Goal: Use online tool/utility: Utilize a website feature to perform a specific function

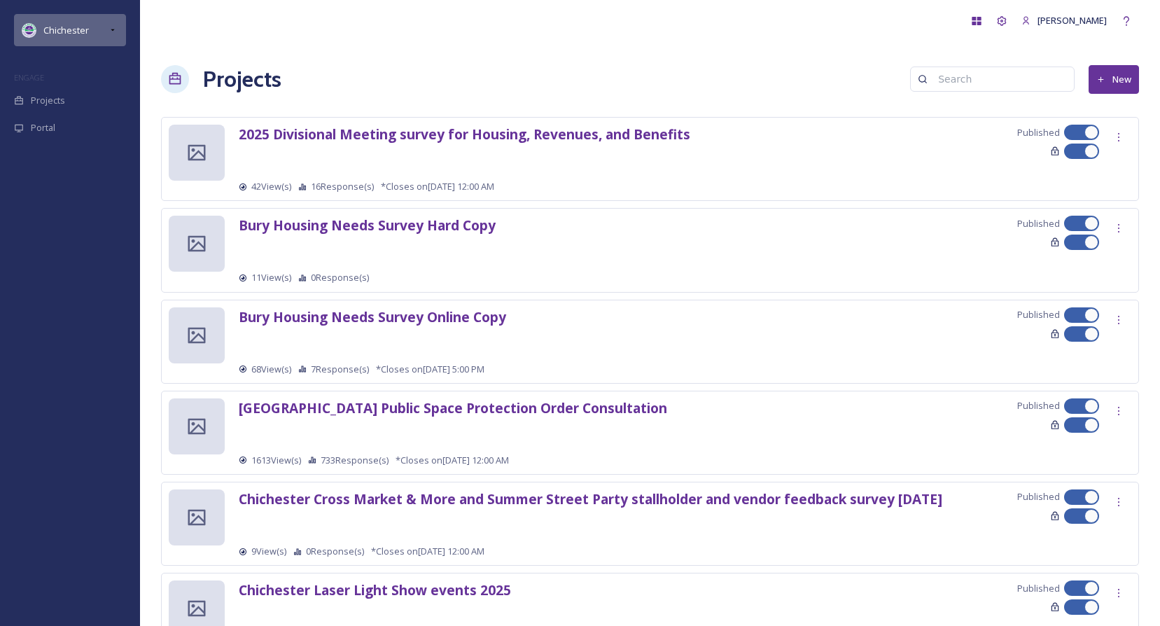
click at [79, 32] on span "Chichester" at bounding box center [65, 30] width 45 height 13
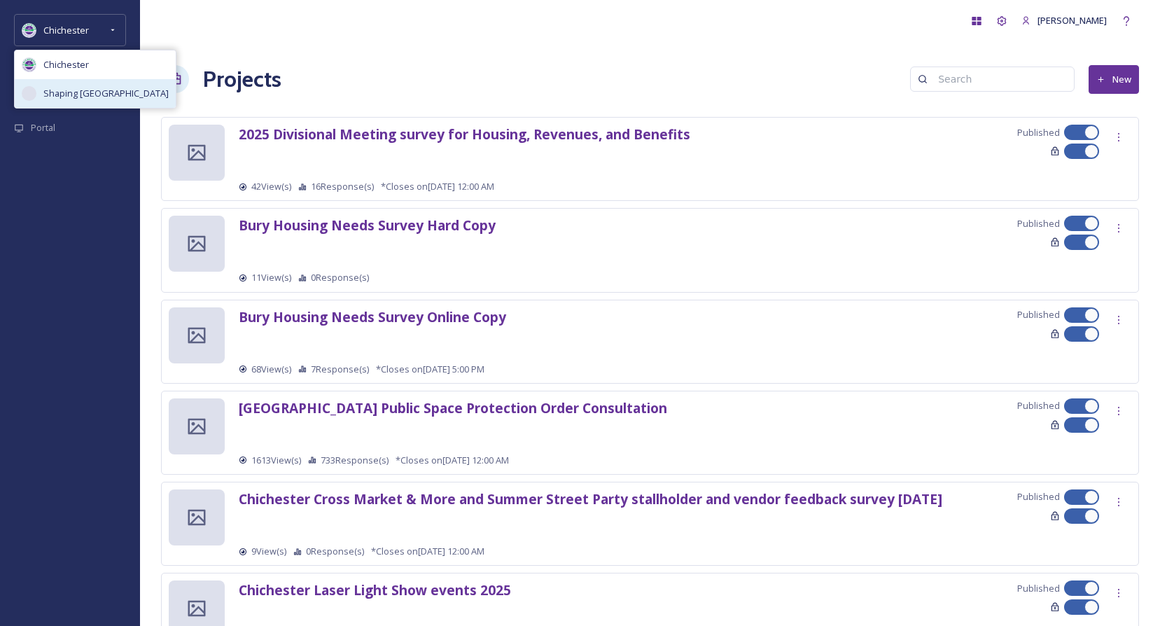
click at [80, 89] on span "Shaping [GEOGRAPHIC_DATA]" at bounding box center [105, 93] width 125 height 13
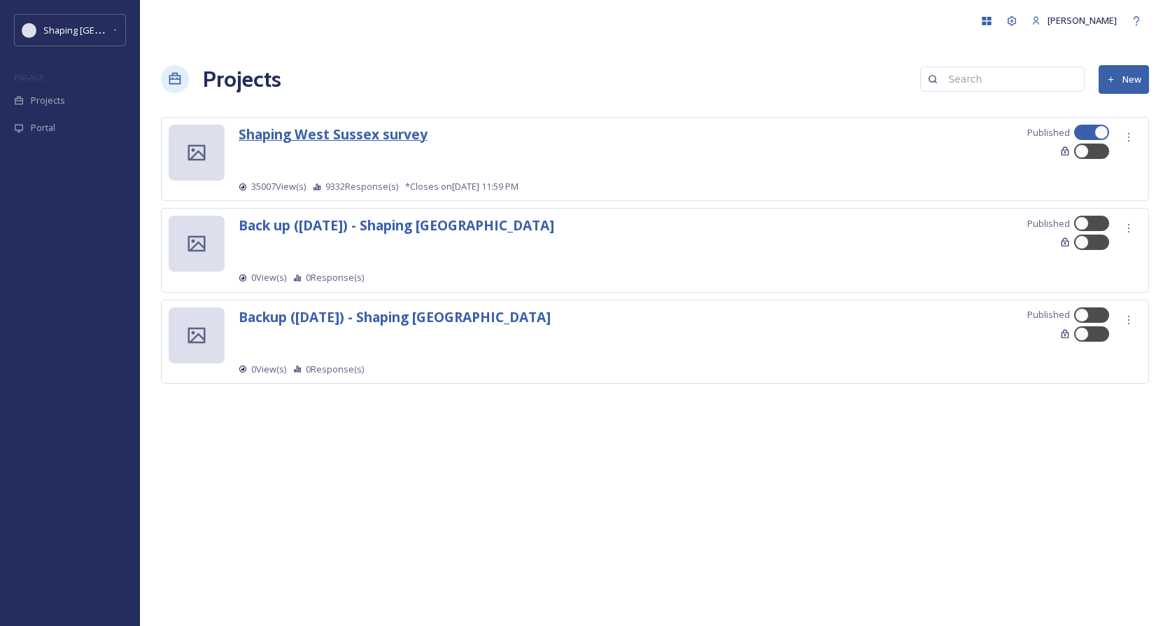
click at [373, 131] on strong "Shaping West Sussex survey" at bounding box center [333, 134] width 189 height 19
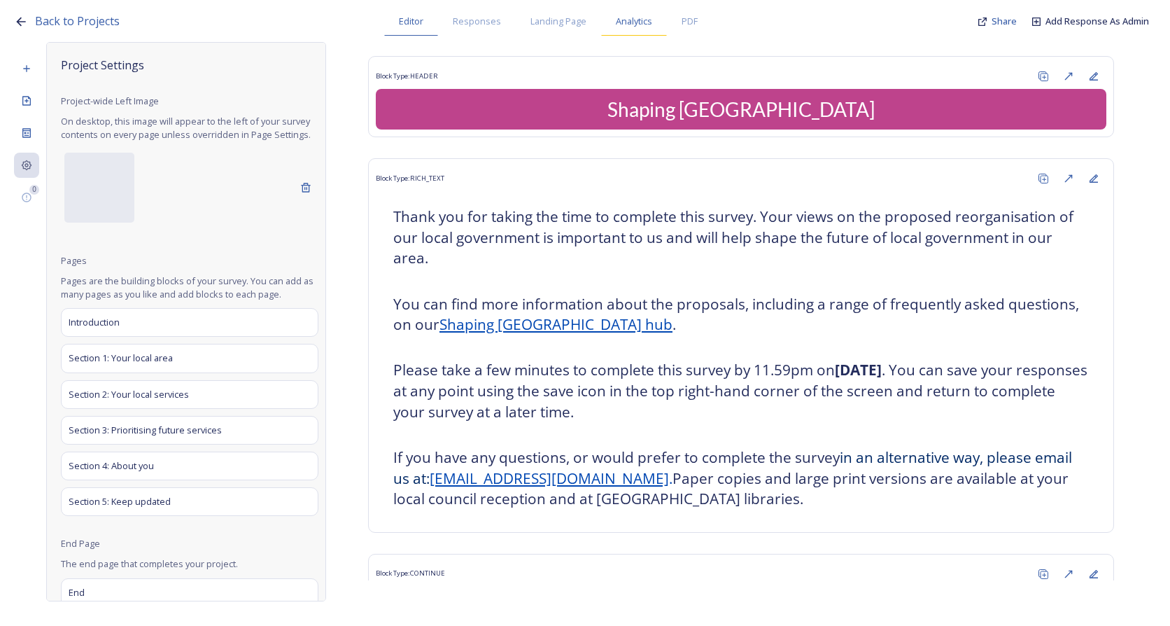
click at [639, 23] on span "Analytics" at bounding box center [634, 21] width 36 height 13
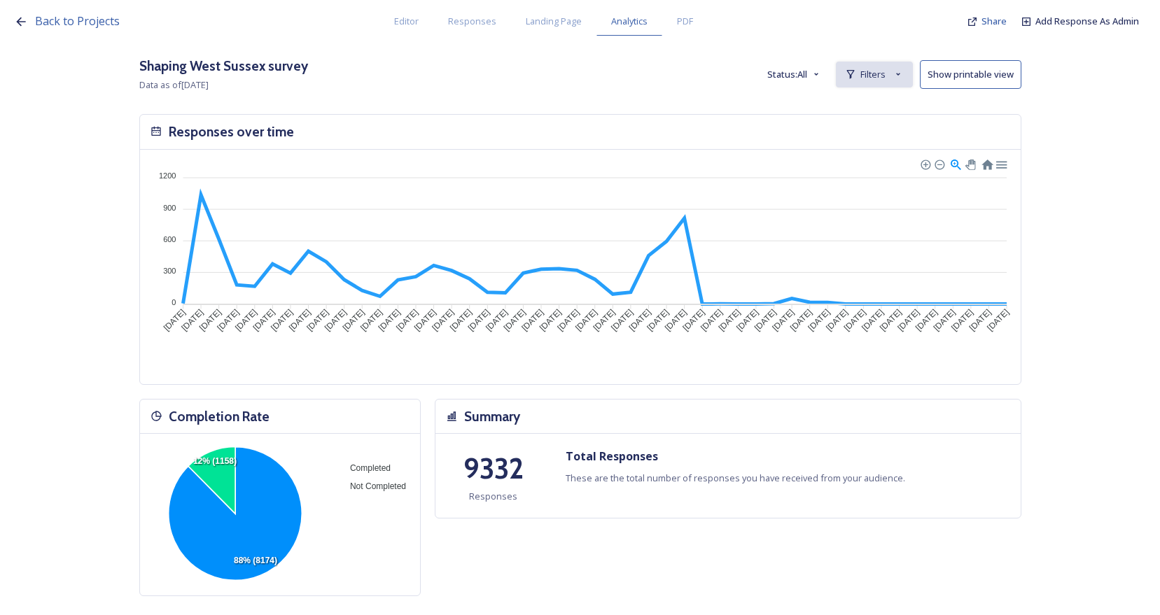
drag, startPoint x: 923, startPoint y: 62, endPoint x: 912, endPoint y: 64, distance: 11.3
click at [924, 62] on div "Shaping [GEOGRAPHIC_DATA] survey Data as of [DATE] Status: All Filters Show pri…" at bounding box center [580, 74] width 882 height 37
click at [880, 69] on span "Filters" at bounding box center [872, 74] width 25 height 13
click at [898, 114] on icon at bounding box center [892, 111] width 11 height 11
click at [608, 138] on span "New Filter" at bounding box center [586, 144] width 41 height 13
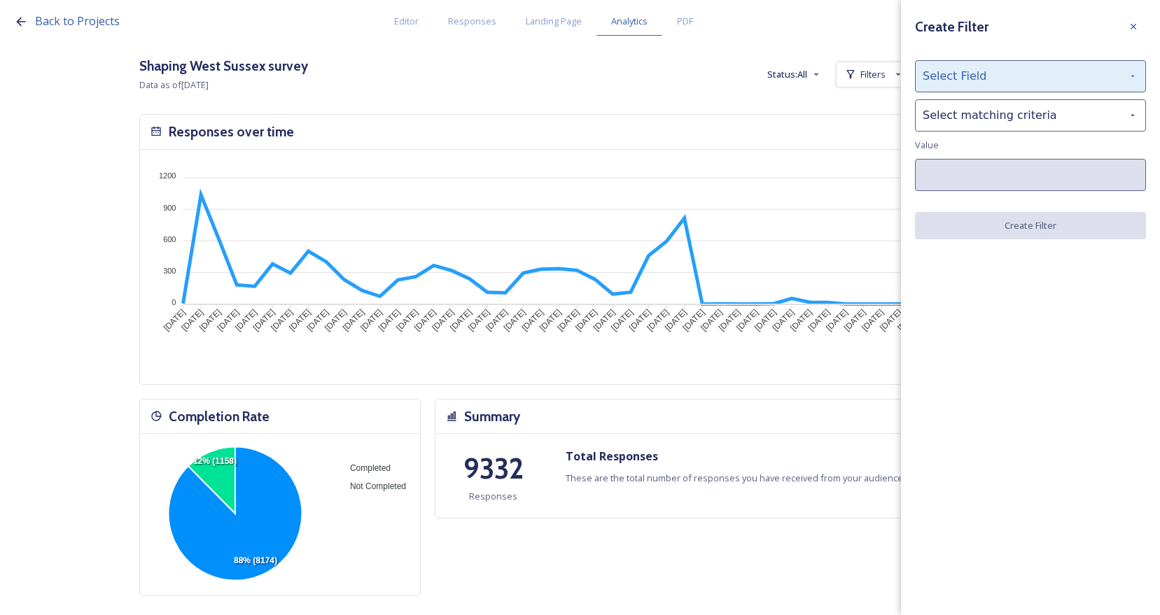
click at [1006, 85] on div "Select Field" at bounding box center [1030, 76] width 231 height 32
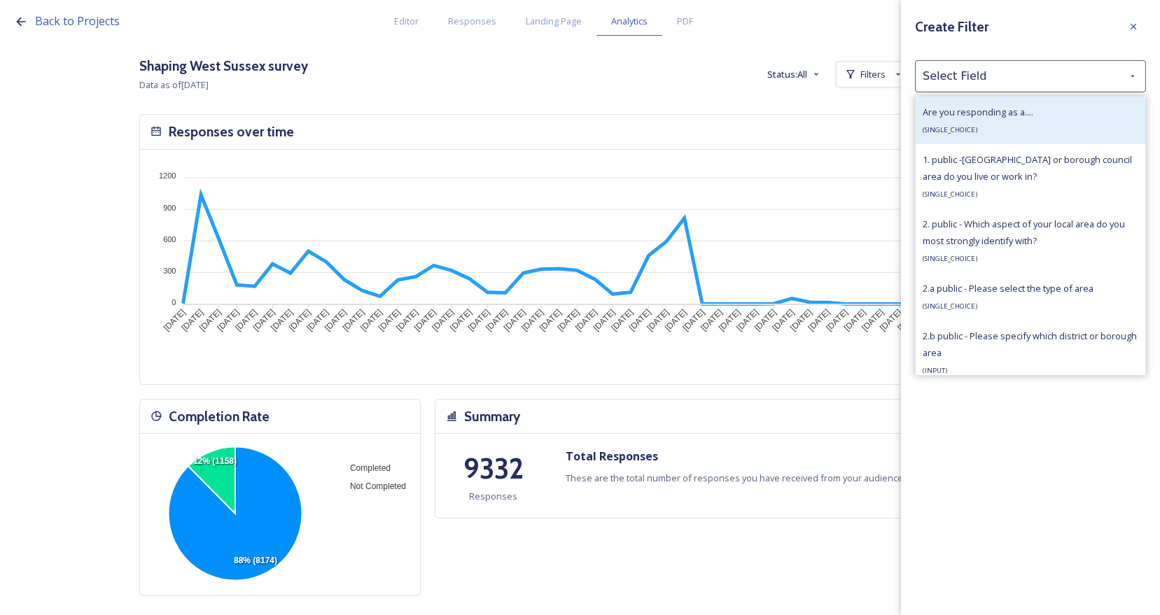
click at [1007, 121] on div "Are you responding as a.... ( SINGLE_CHOICE )" at bounding box center [977, 121] width 111 height 34
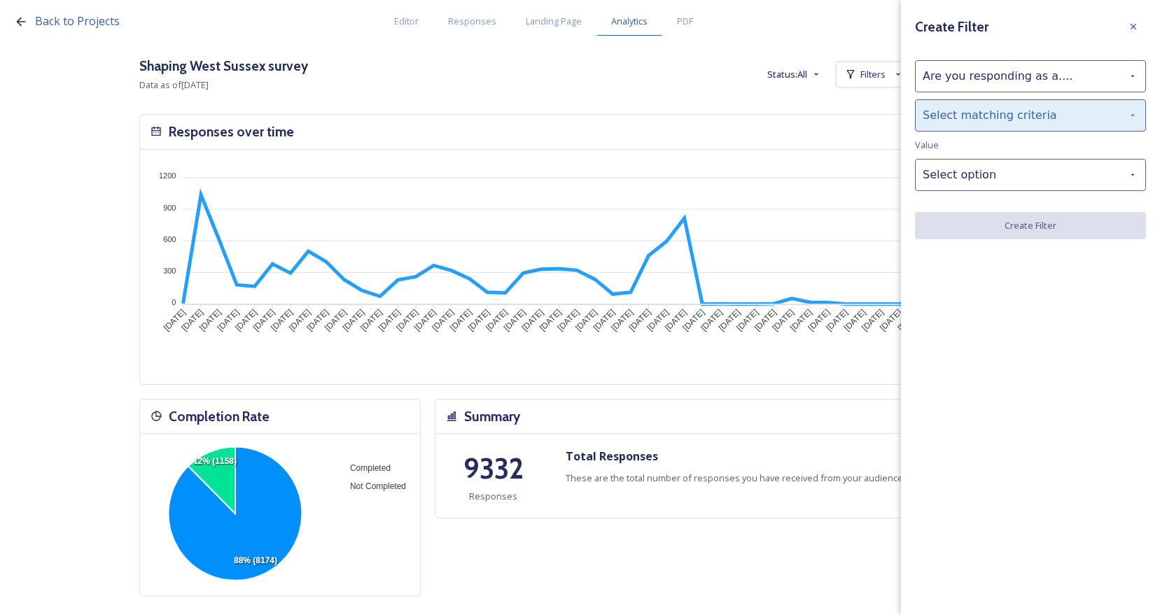
click at [997, 117] on div "Select matching criteria" at bounding box center [1030, 115] width 231 height 32
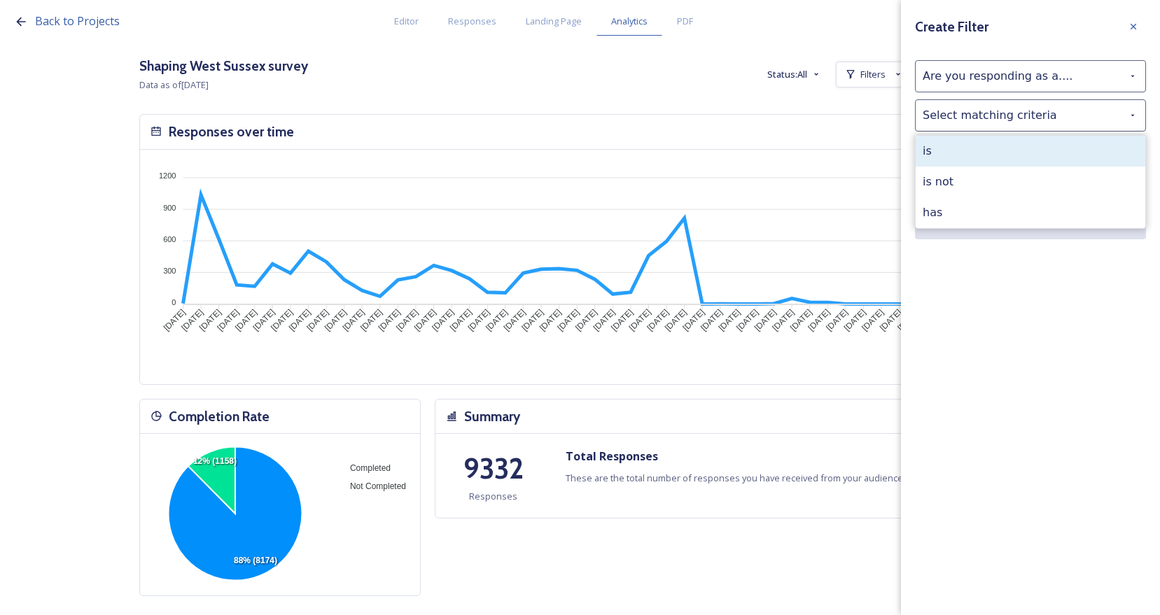
click at [980, 150] on div "is" at bounding box center [1030, 151] width 230 height 31
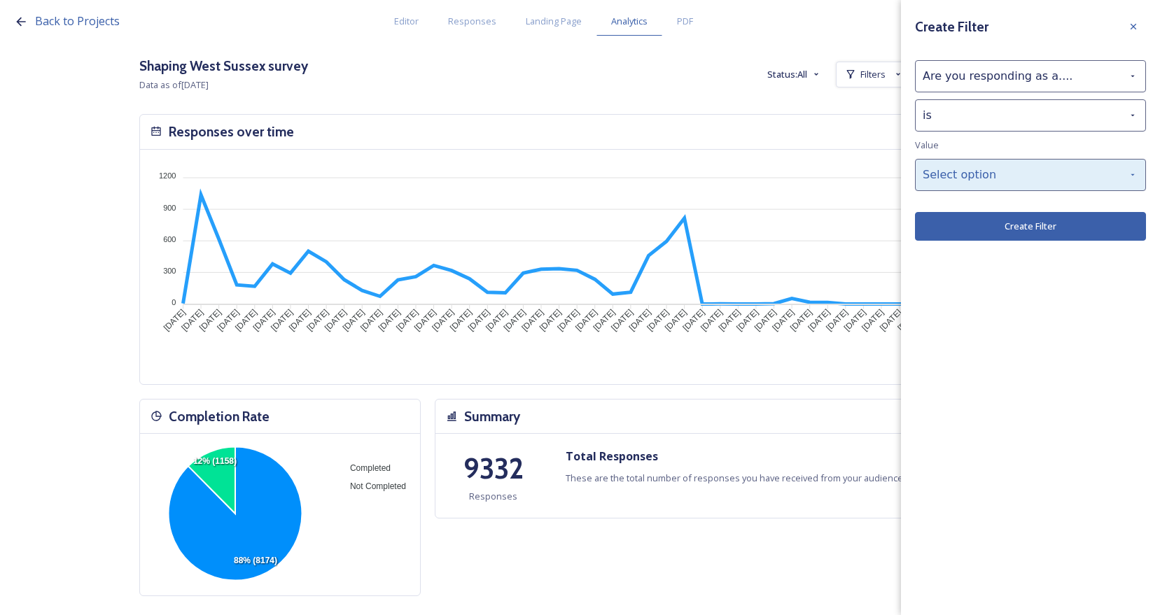
click at [978, 165] on div "Select option" at bounding box center [1030, 175] width 231 height 32
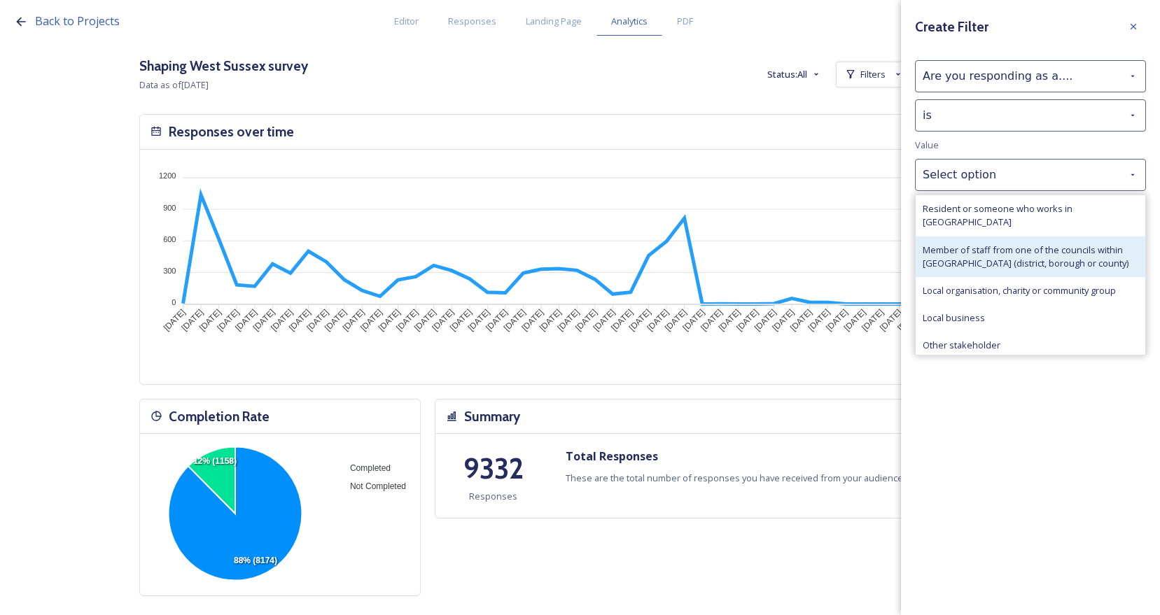
click at [983, 248] on span "Member of staff from one of the councils within [GEOGRAPHIC_DATA] (district, bo…" at bounding box center [1030, 257] width 216 height 27
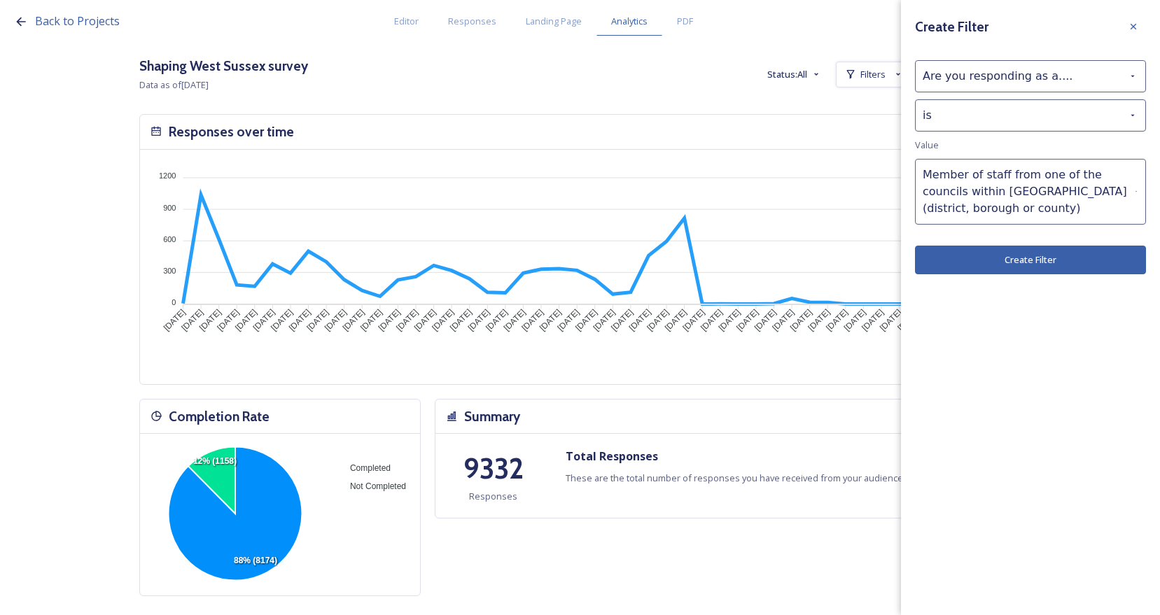
click at [987, 252] on button "Create Filter" at bounding box center [1030, 260] width 231 height 29
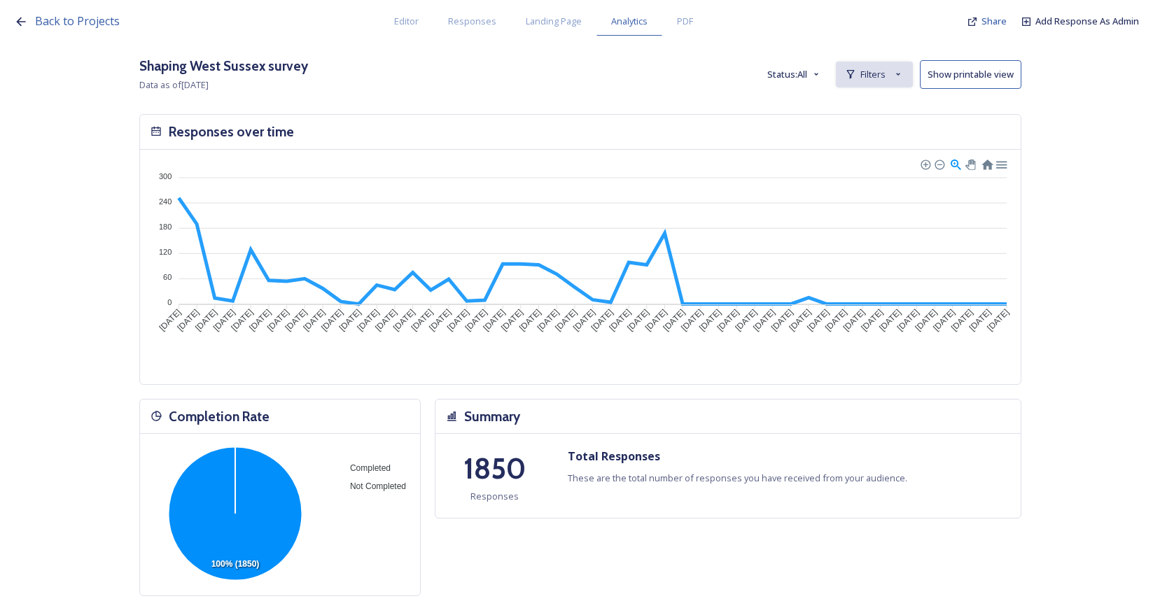
click at [872, 78] on span "Filters" at bounding box center [872, 74] width 25 height 13
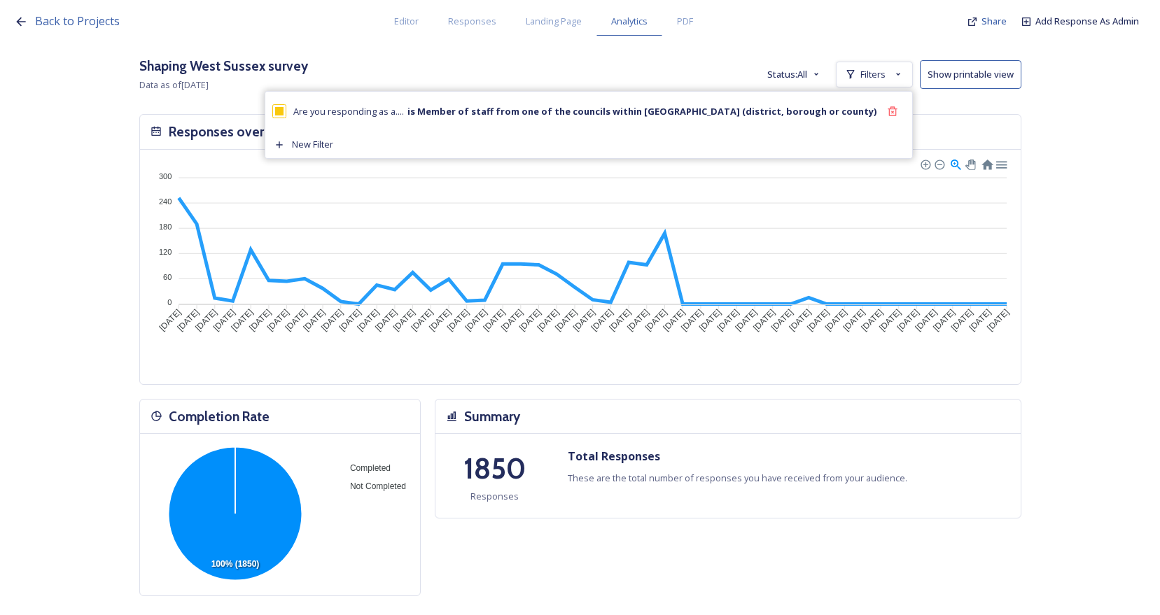
click at [333, 148] on span "New Filter" at bounding box center [312, 144] width 41 height 13
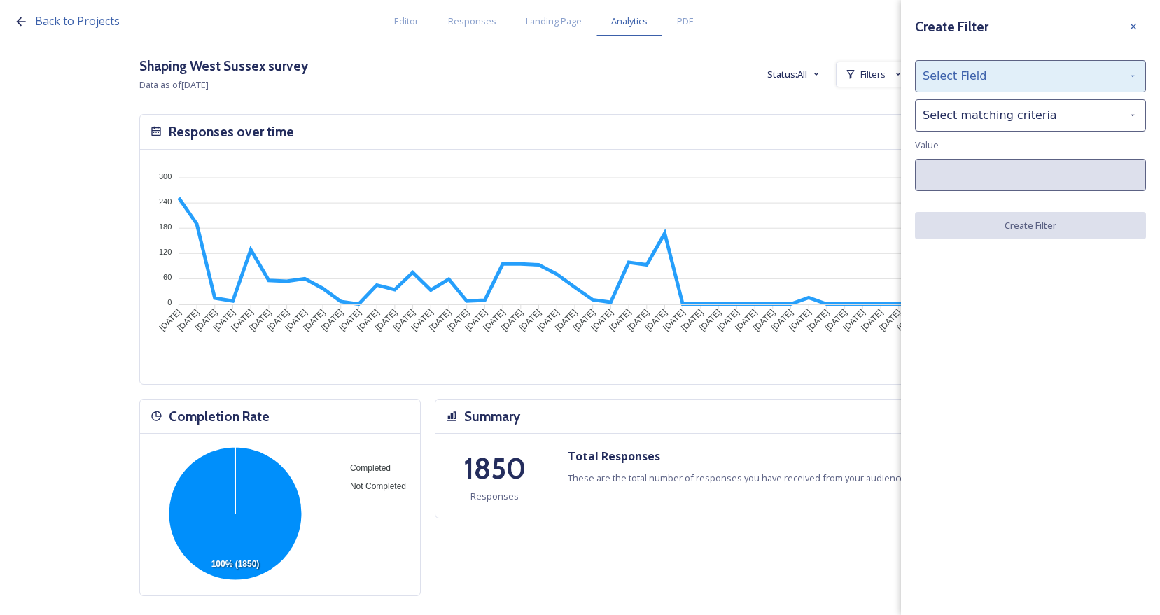
click at [1005, 87] on div "Select Field" at bounding box center [1030, 76] width 231 height 32
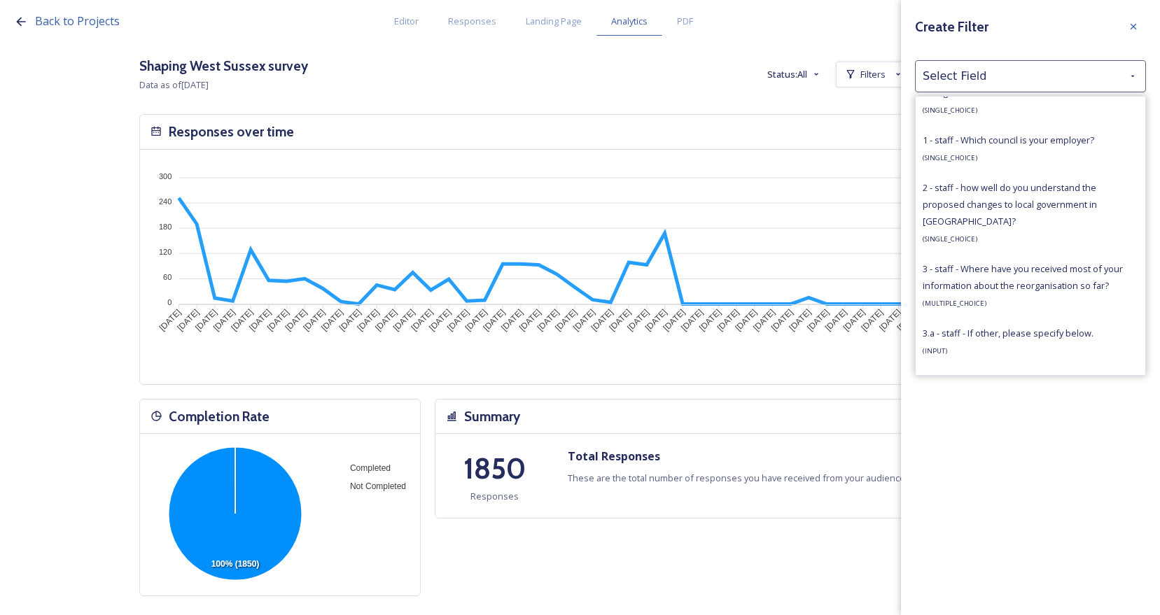
scroll to position [980, 0]
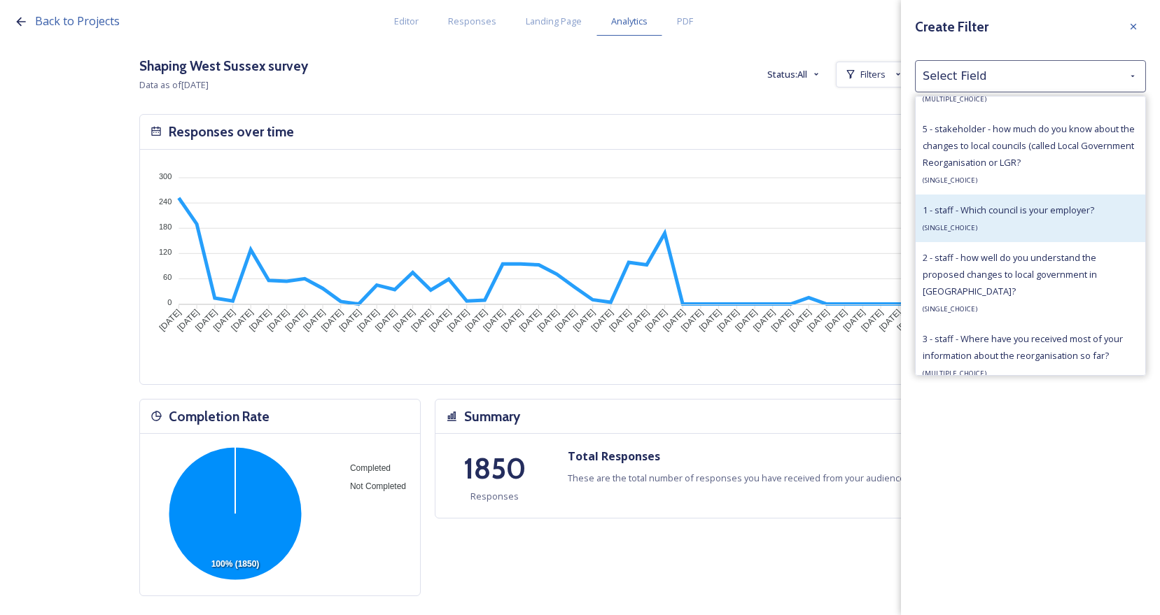
click at [1027, 214] on span "1 - staff - Which council is your employer?" at bounding box center [1007, 210] width 171 height 13
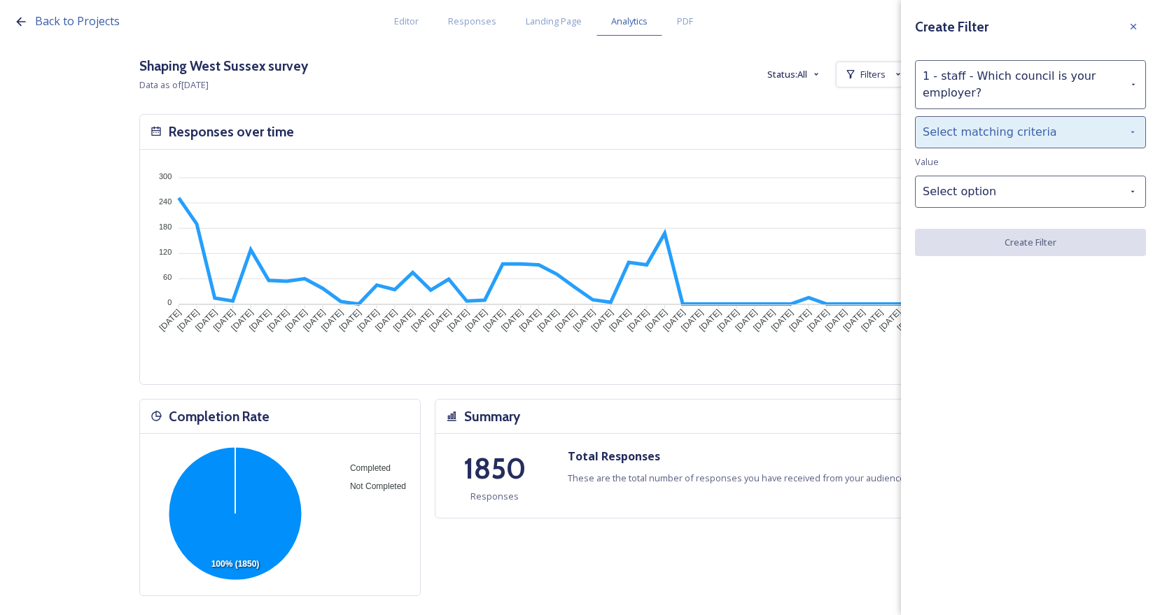
click at [1006, 129] on div "Select matching criteria" at bounding box center [1030, 132] width 231 height 32
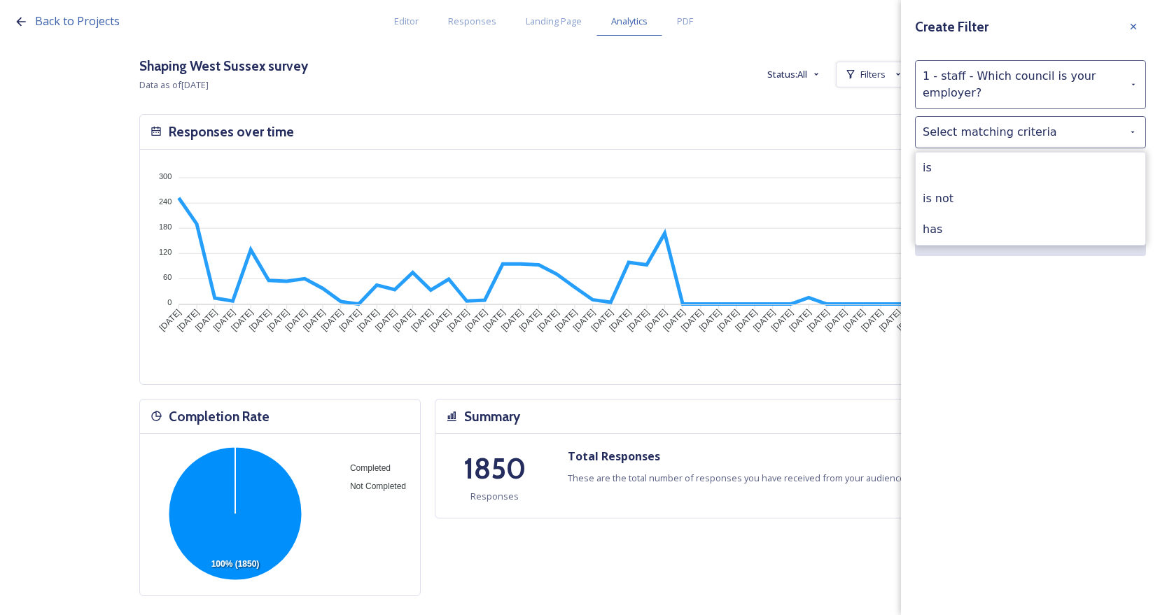
click at [999, 168] on div "is" at bounding box center [1030, 168] width 230 height 31
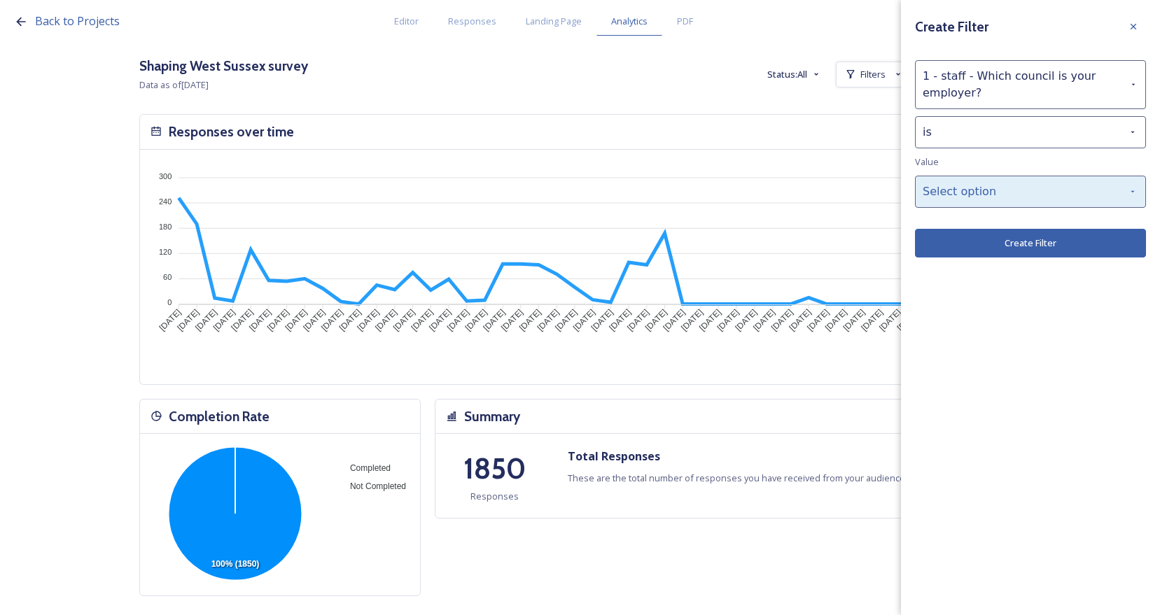
click at [1006, 192] on div "Select option" at bounding box center [1030, 192] width 231 height 32
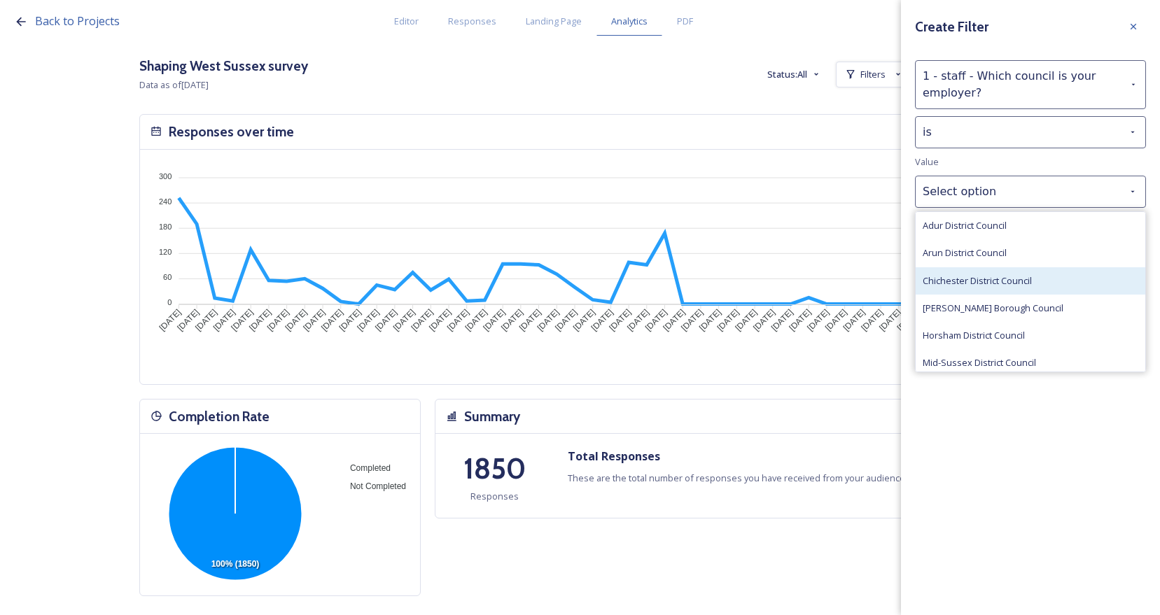
click at [1014, 278] on span "Chichester District Council" at bounding box center [976, 280] width 109 height 13
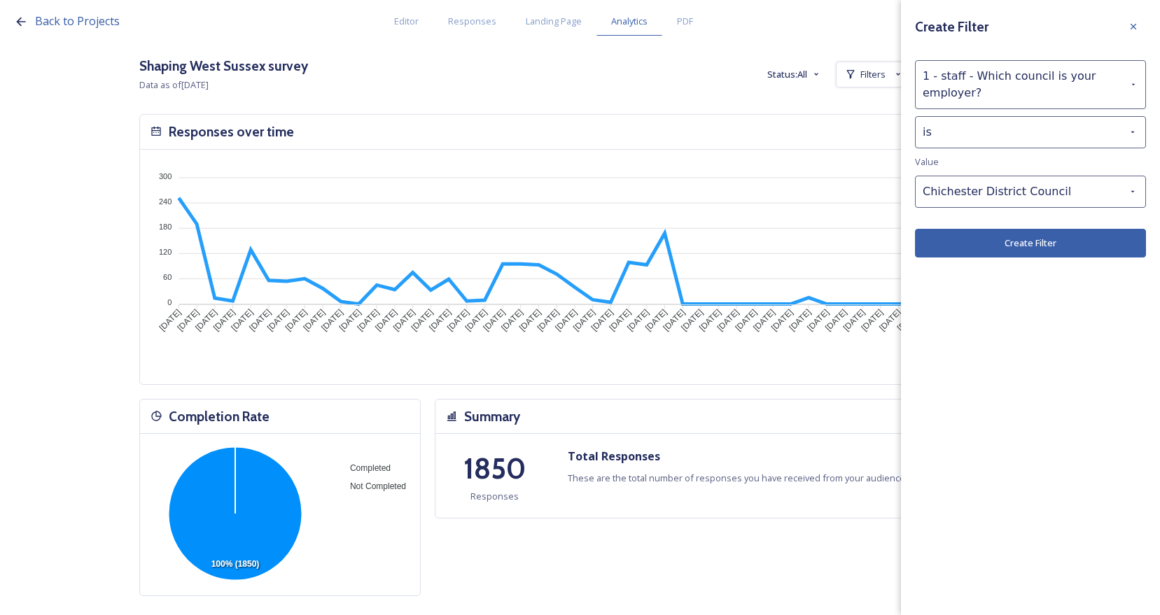
click at [1027, 239] on button "Create Filter" at bounding box center [1030, 243] width 231 height 29
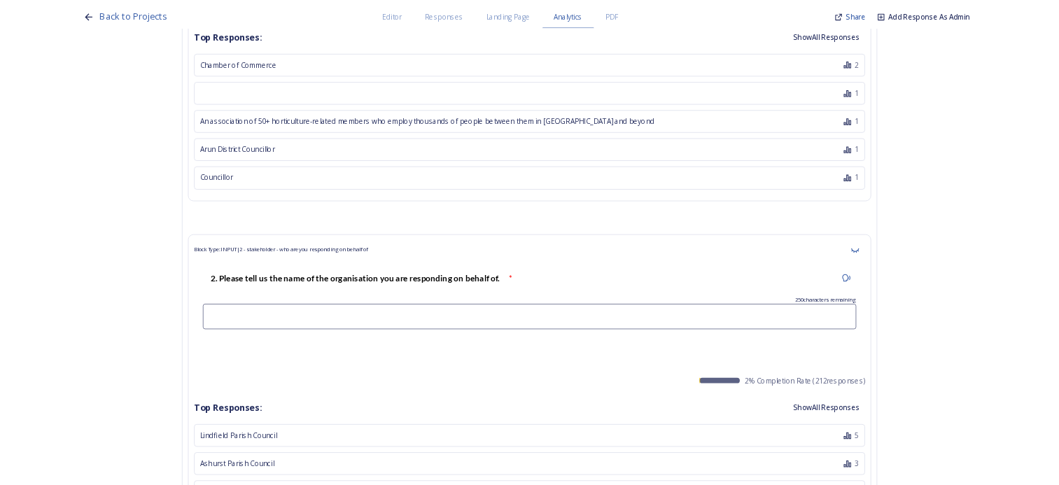
scroll to position [0, 0]
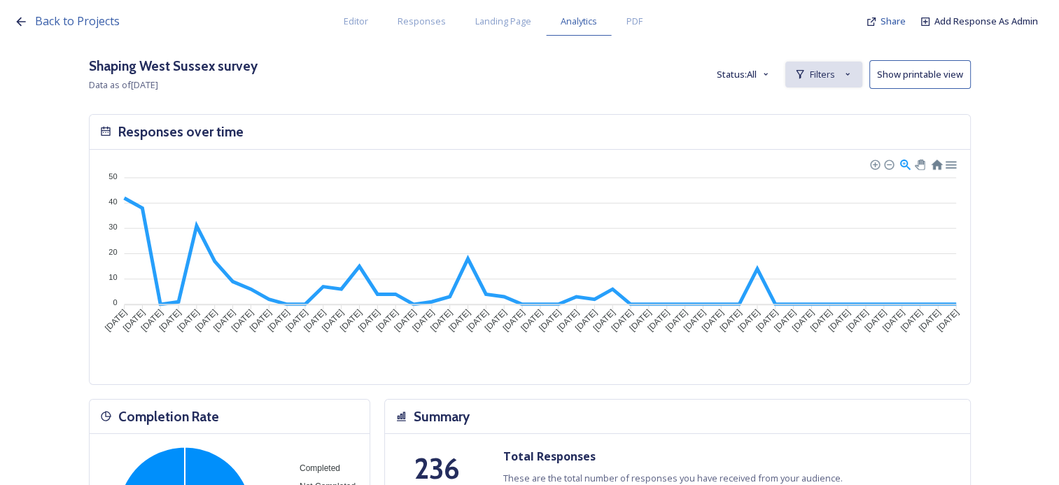
click at [842, 78] on div "Filters" at bounding box center [823, 75] width 77 height 26
